Goal: Transaction & Acquisition: Purchase product/service

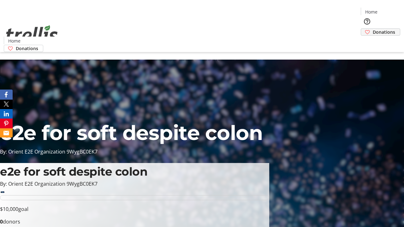
click at [372, 29] on span "Donations" at bounding box center [383, 32] width 22 height 7
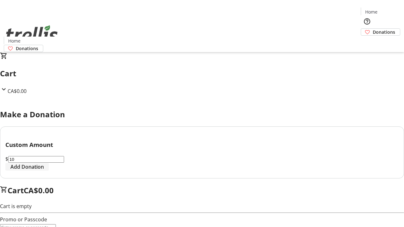
click at [44, 171] on span "Add Donation" at bounding box center [26, 167] width 33 height 8
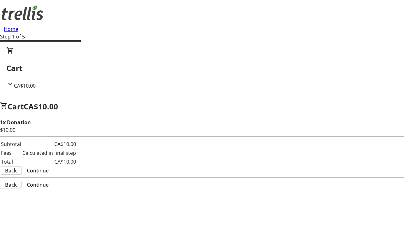
select select "CA"
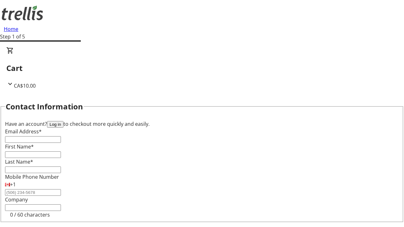
click at [63, 121] on button "Log in" at bounding box center [55, 124] width 16 height 7
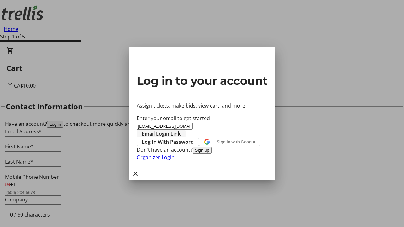
type input "[EMAIL_ADDRESS][DOMAIN_NAME]"
click at [180, 130] on span "Email Login Link" at bounding box center [161, 134] width 39 height 8
